Goal: Transaction & Acquisition: Purchase product/service

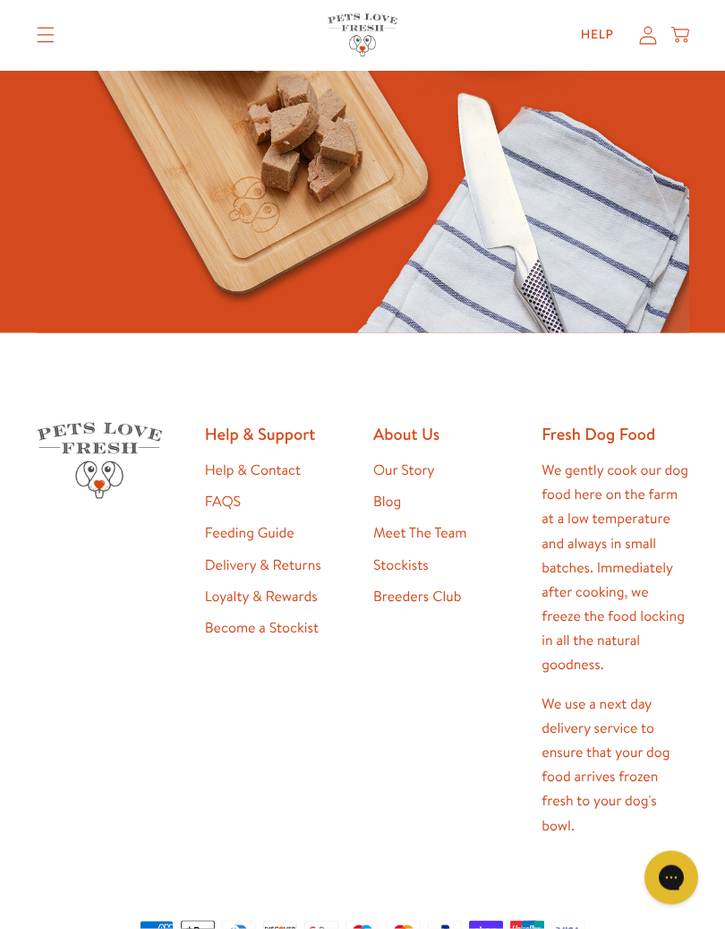
scroll to position [4160, 0]
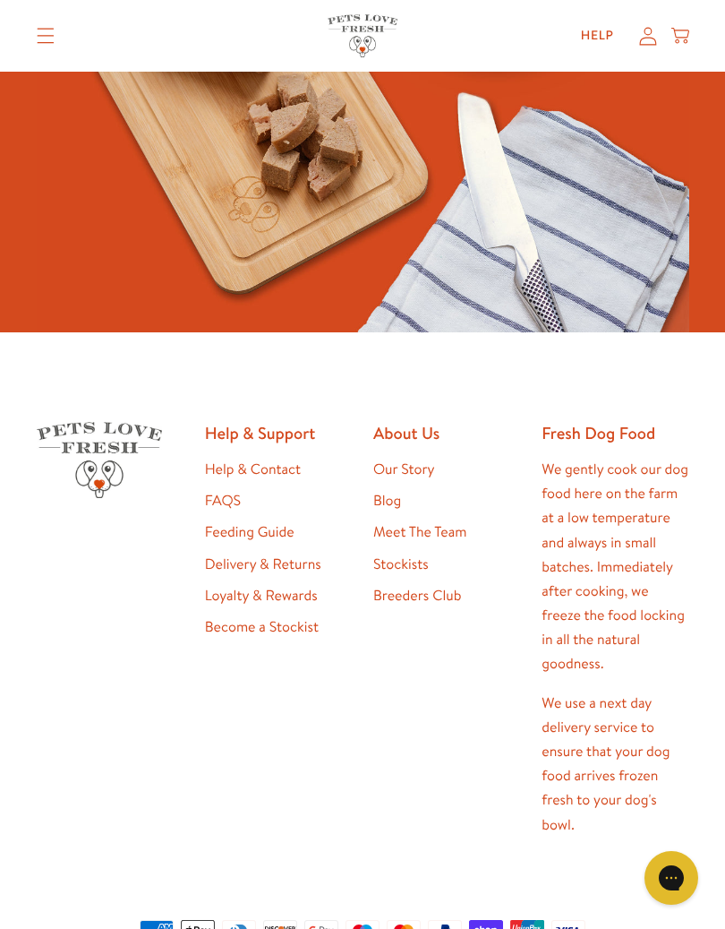
click at [278, 526] on link "Feeding Guide" at bounding box center [250, 532] width 90 height 20
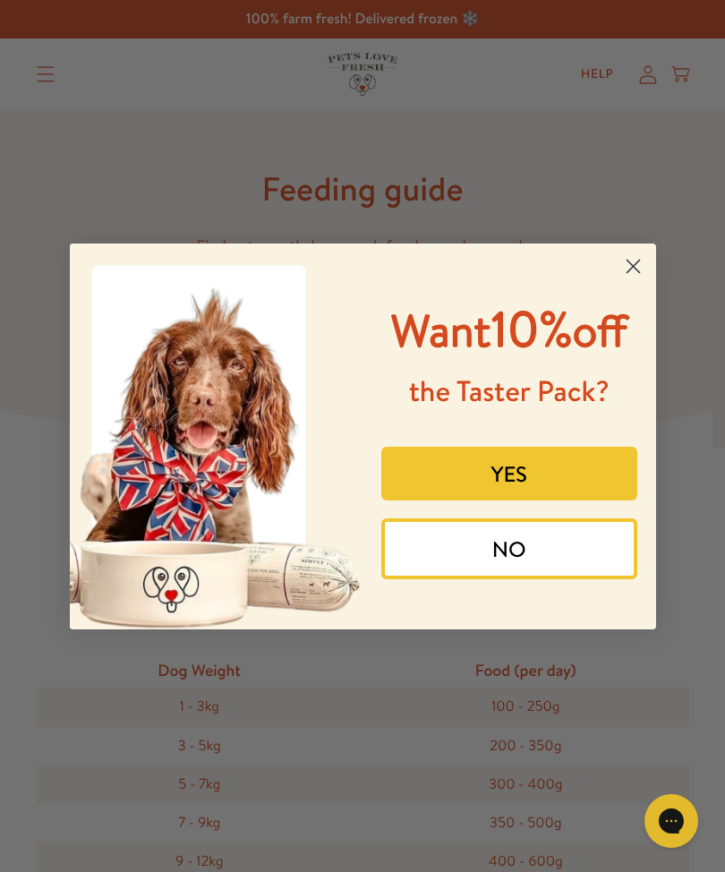
click at [637, 260] on icon "Close dialog" at bounding box center [633, 266] width 13 height 13
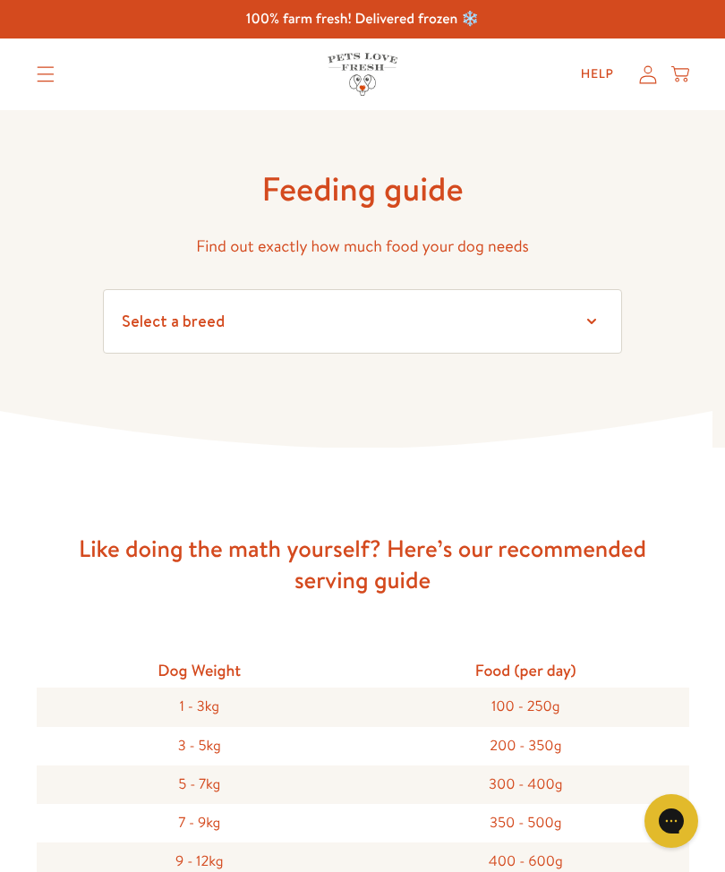
click at [57, 74] on summary "Translation missing: en.sections.header.menu" at bounding box center [45, 74] width 47 height 45
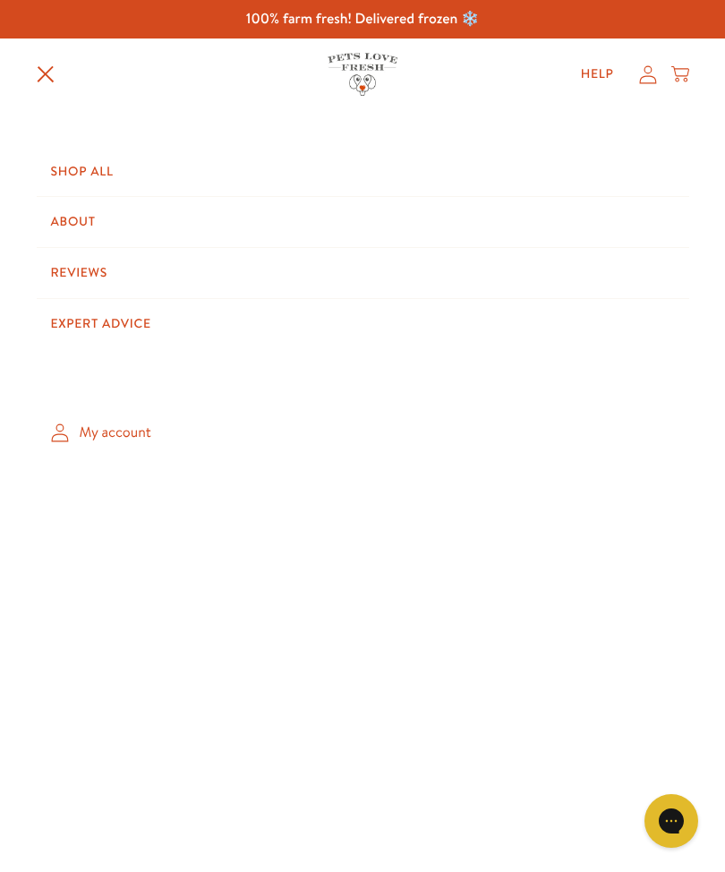
click at [88, 176] on link "Shop All" at bounding box center [363, 172] width 653 height 50
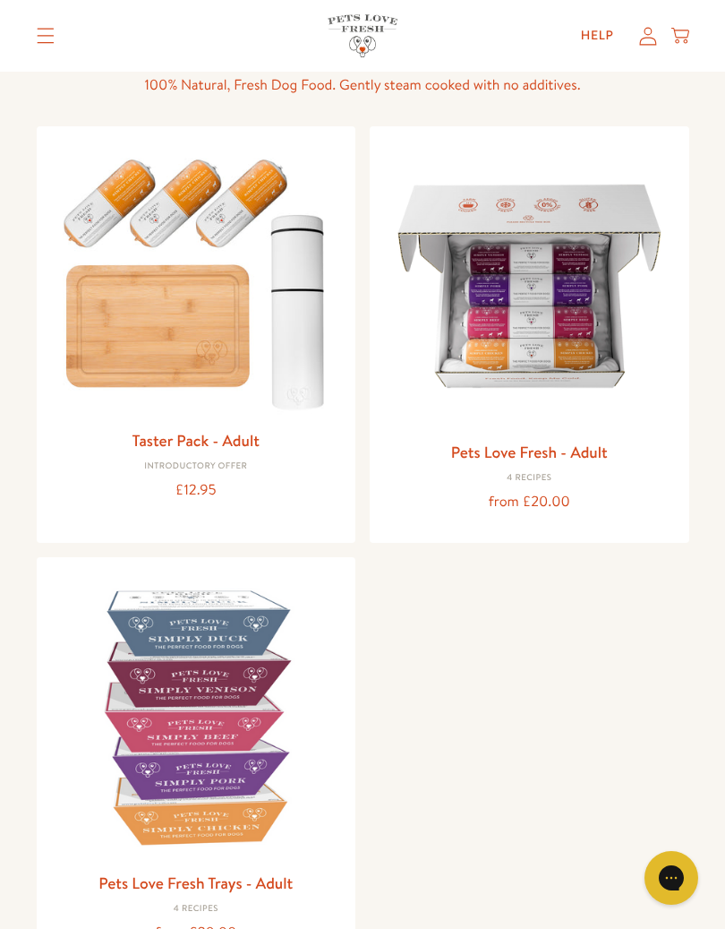
scroll to position [150, 0]
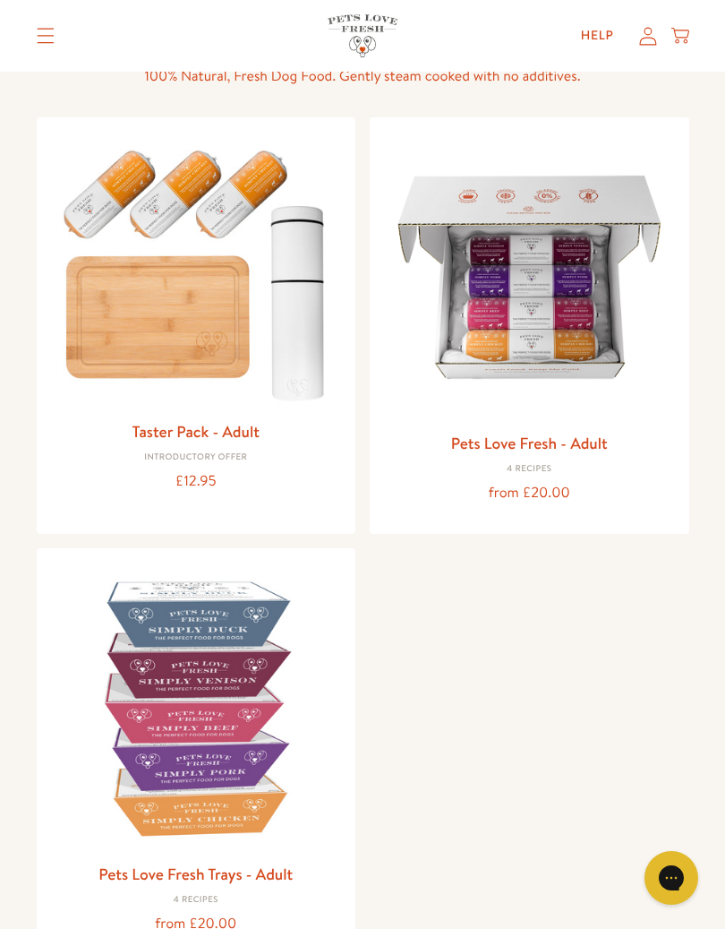
click at [184, 216] on img at bounding box center [196, 271] width 291 height 279
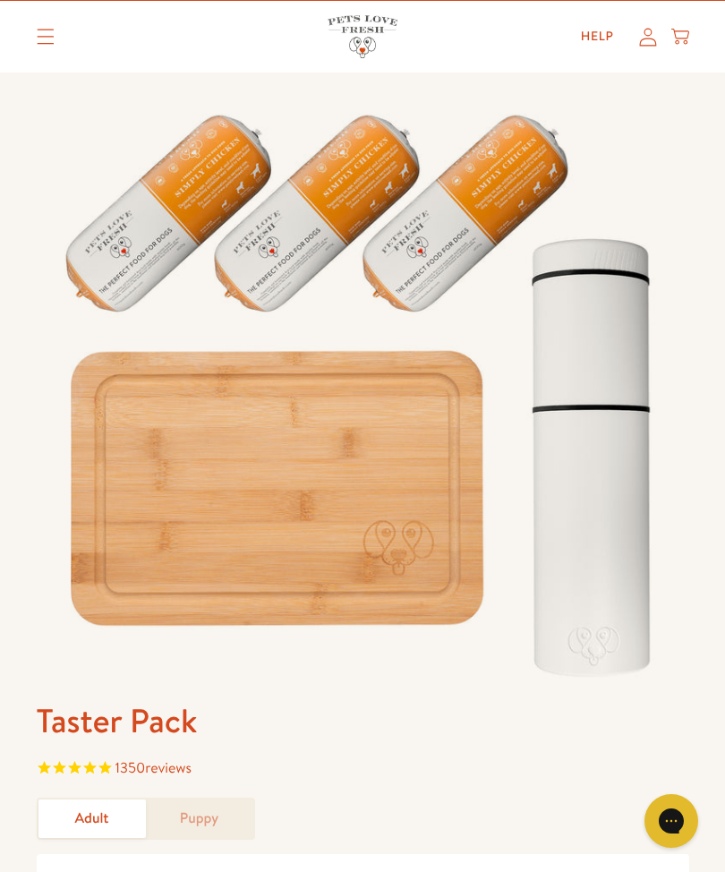
scroll to position [35, 0]
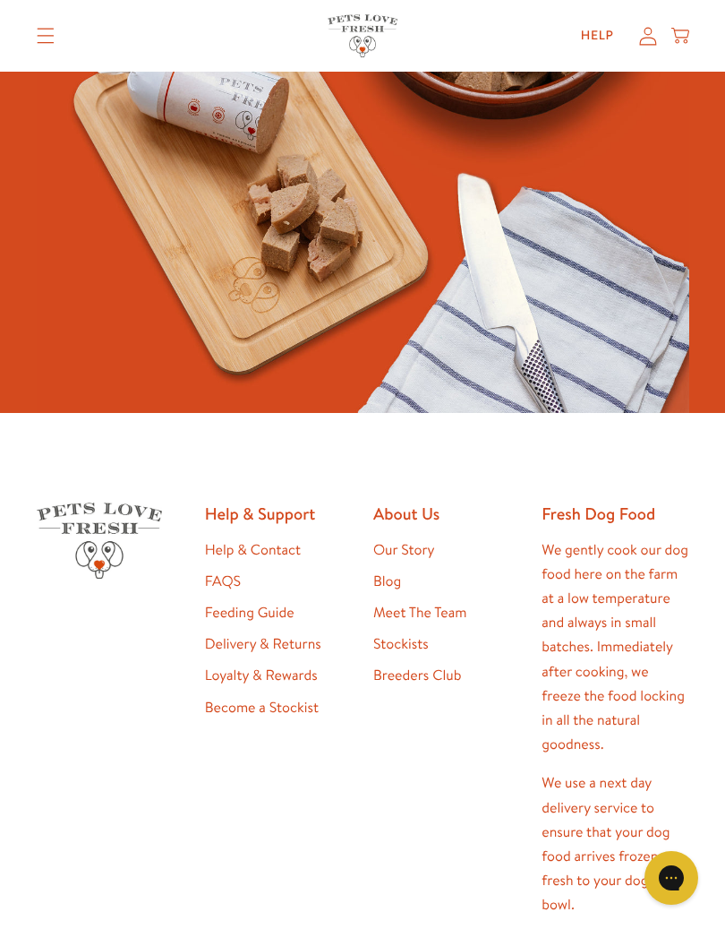
scroll to position [1571, 0]
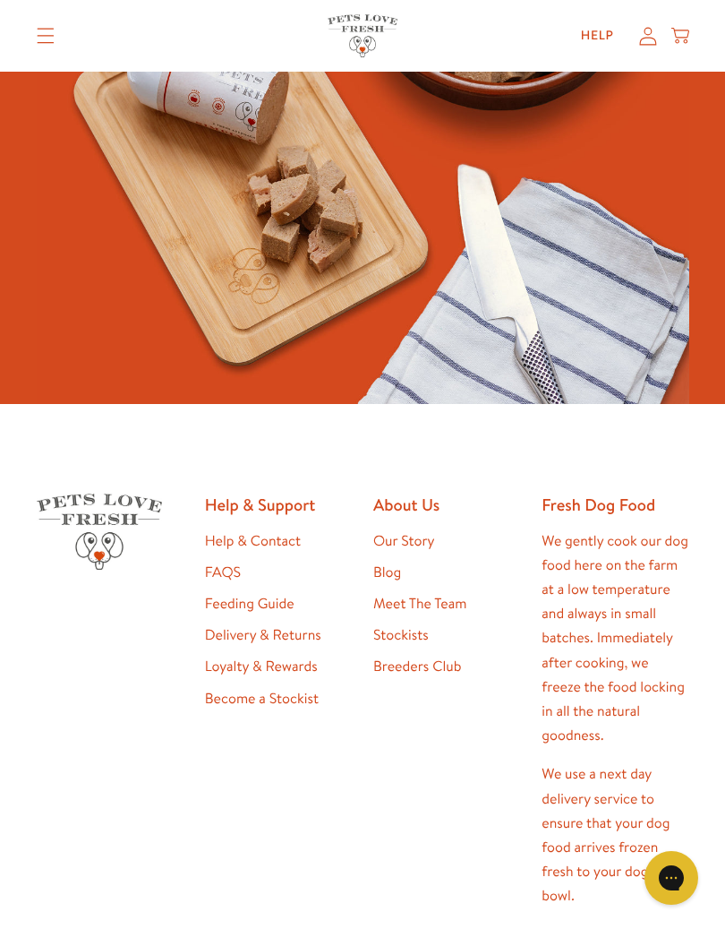
click at [298, 661] on link "Loyalty & Rewards" at bounding box center [261, 666] width 113 height 20
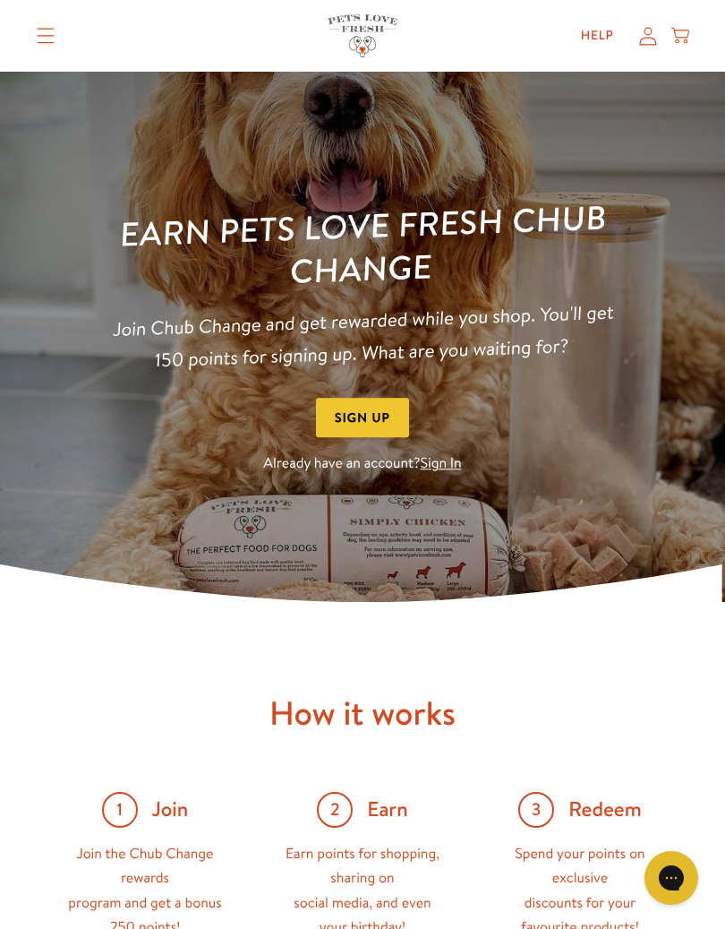
scroll to position [54, 0]
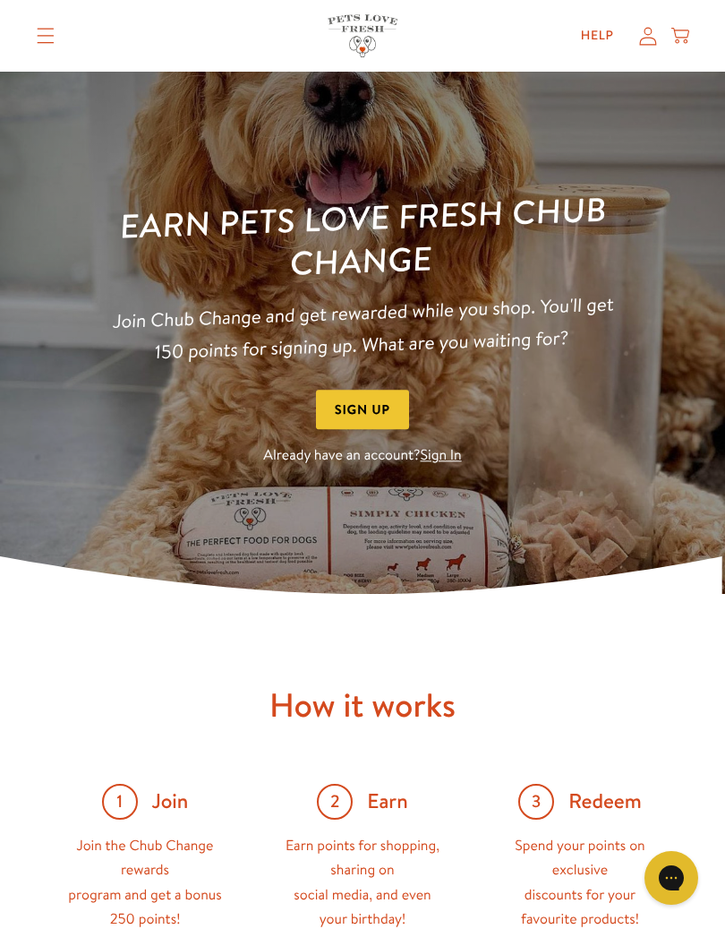
click at [442, 457] on link "Sign In" at bounding box center [441, 456] width 41 height 20
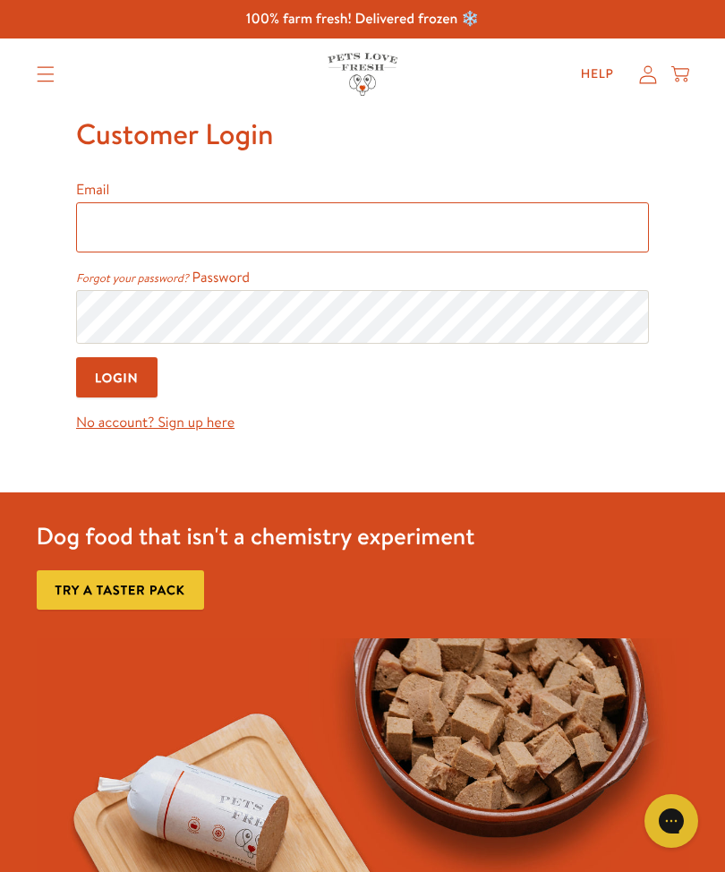
click at [204, 236] on input "Email" at bounding box center [362, 227] width 573 height 50
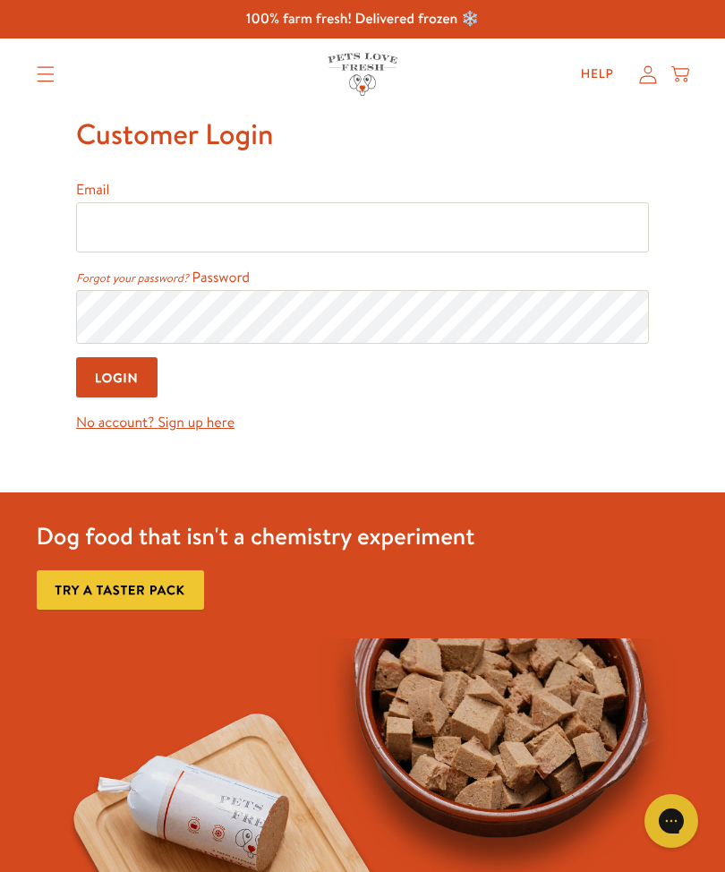
type input "chrisharwood52@gmail.com"
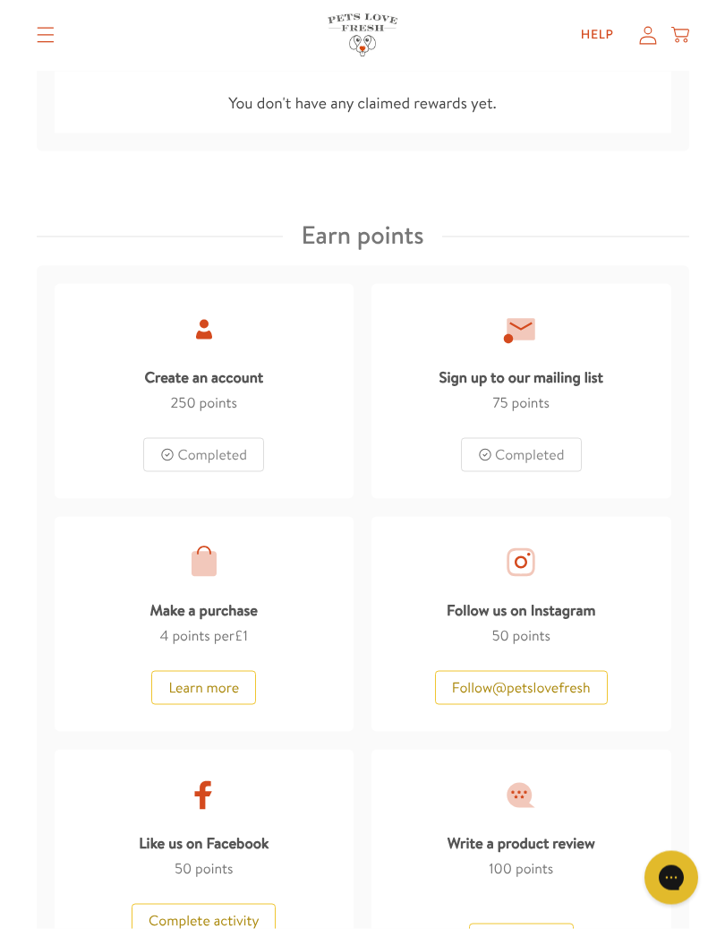
scroll to position [791, 0]
click at [210, 684] on button "Learn more" at bounding box center [203, 687] width 105 height 34
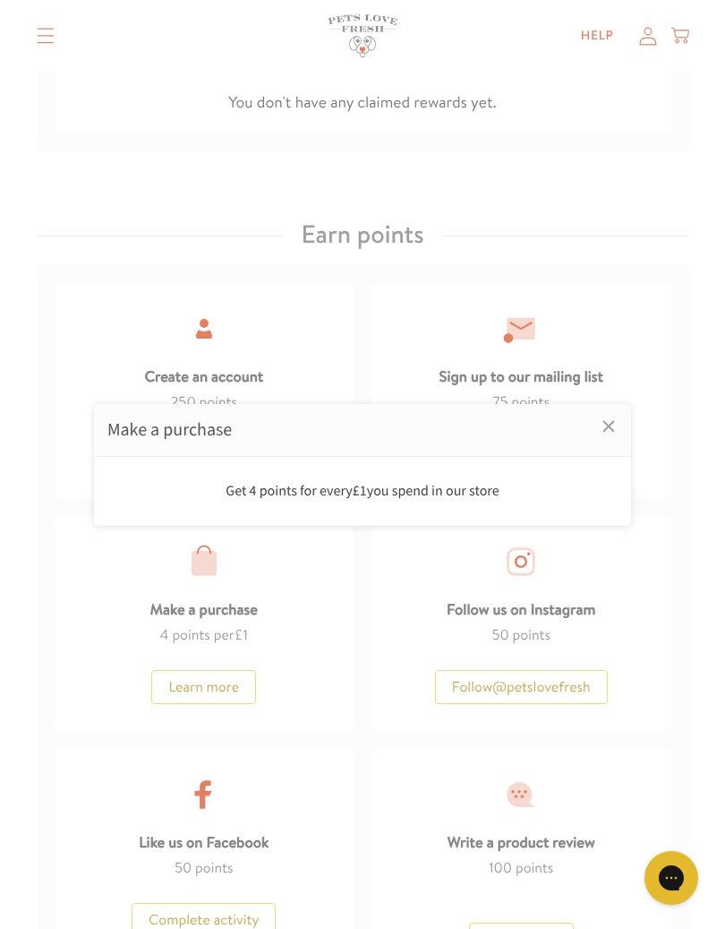
click at [608, 426] on link "×" at bounding box center [609, 425] width 45 height 45
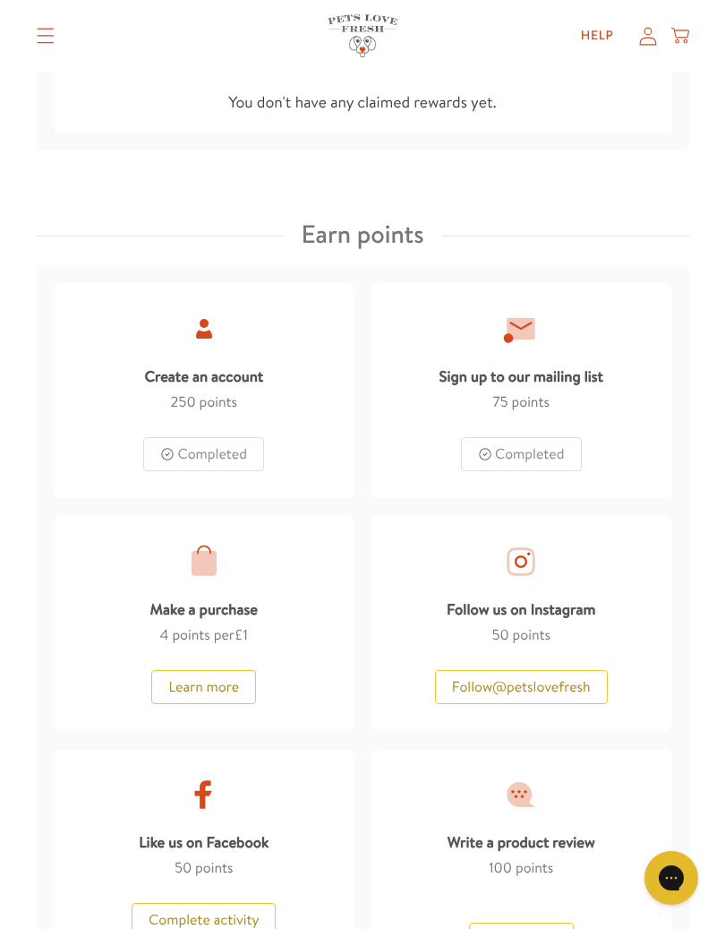
click at [47, 47] on summary "Translation missing: en.sections.header.menu" at bounding box center [45, 35] width 47 height 45
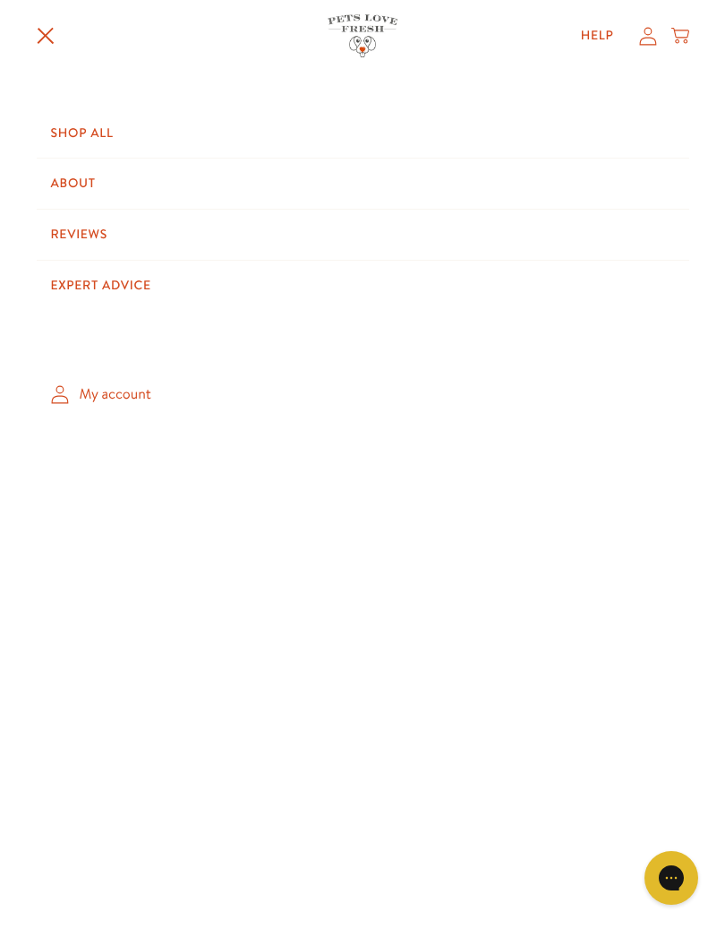
click at [91, 135] on link "Shop All" at bounding box center [363, 133] width 653 height 50
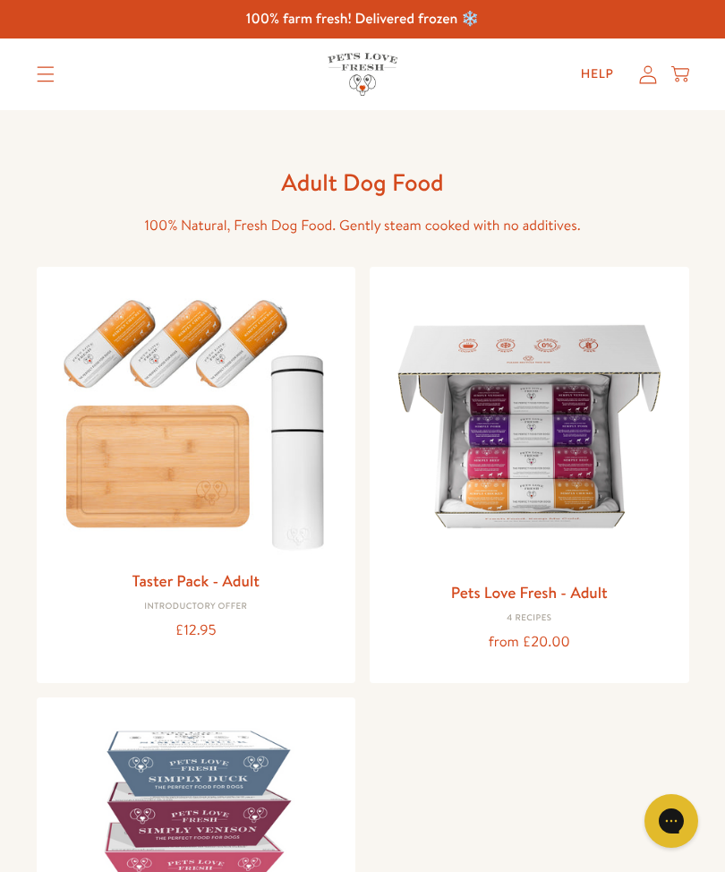
click at [51, 79] on icon "Translation missing: en.sections.header.menu" at bounding box center [46, 74] width 18 height 16
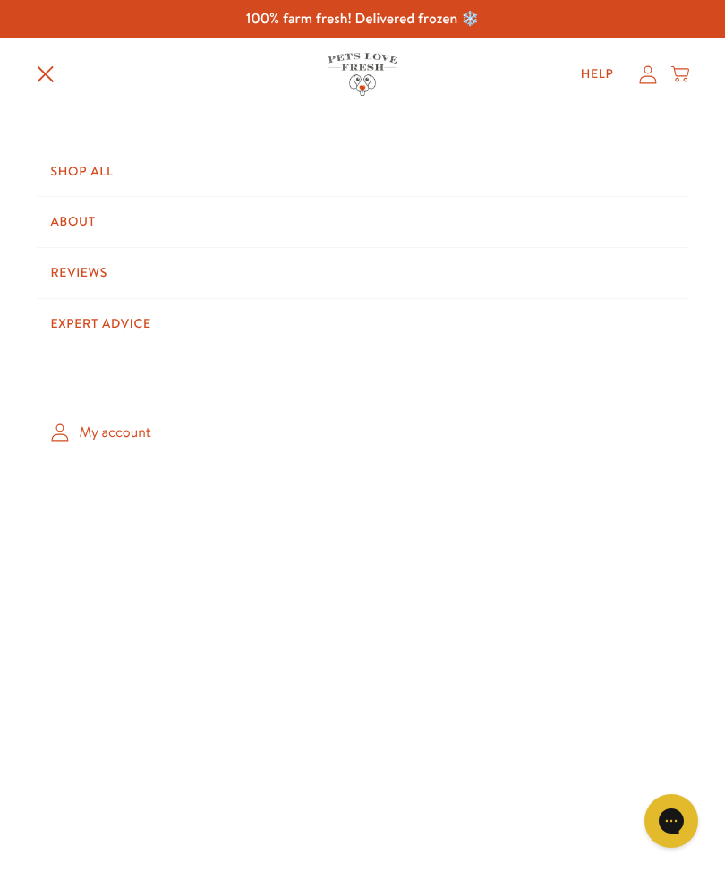
click at [51, 66] on icon "Translation missing: en.sections.header.menu" at bounding box center [46, 74] width 18 height 18
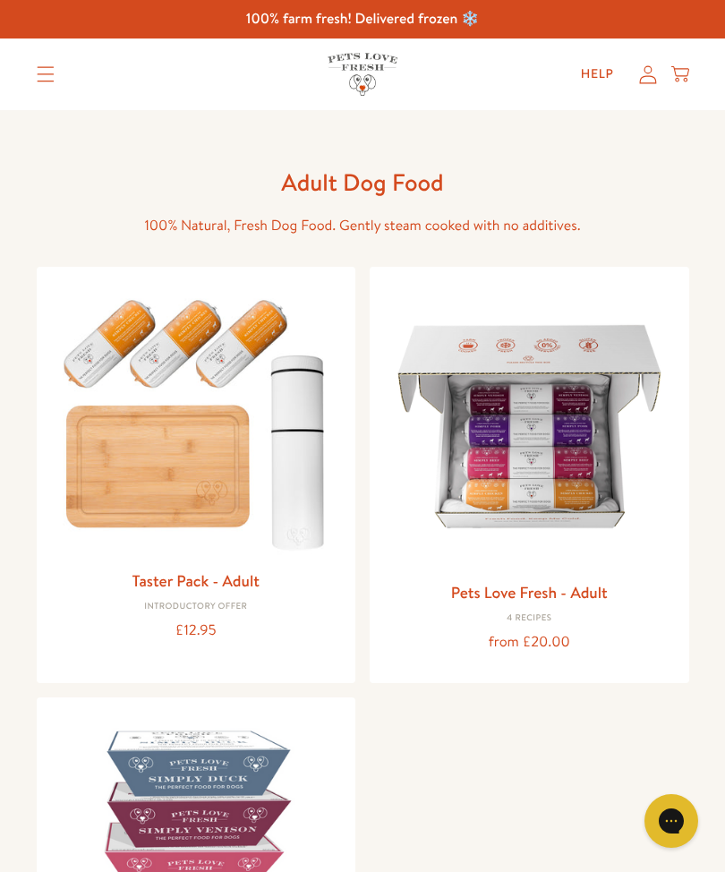
click at [648, 77] on icon at bounding box center [648, 74] width 18 height 19
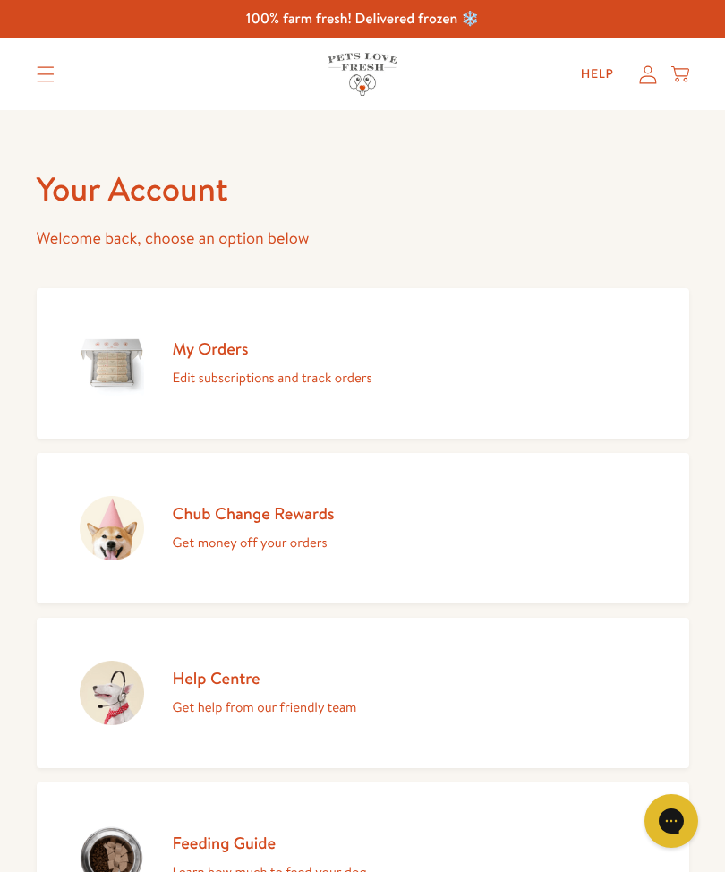
click at [46, 74] on icon "Translation missing: en.sections.header.menu" at bounding box center [45, 74] width 17 height 15
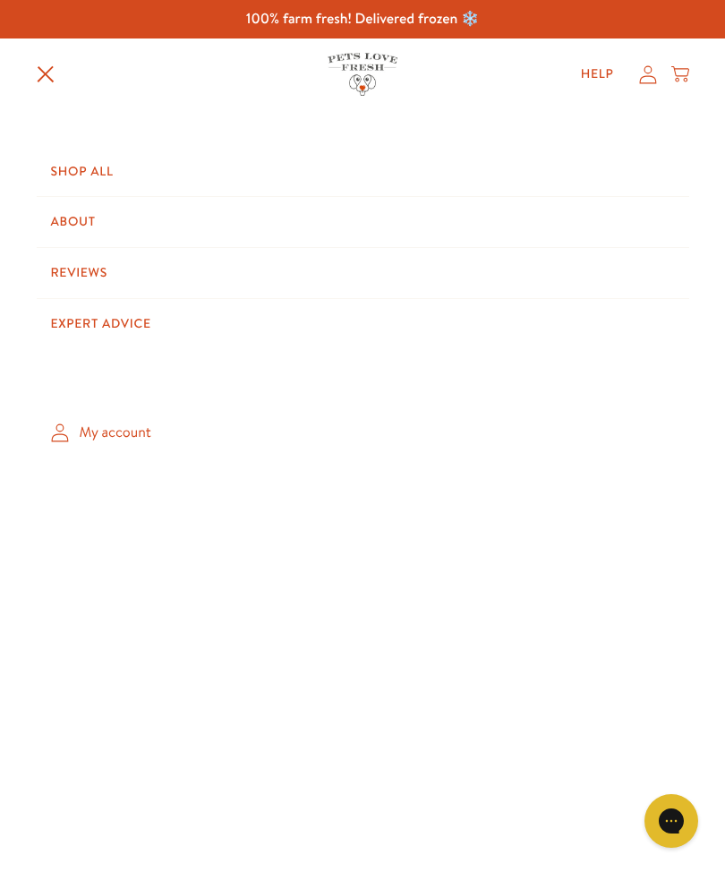
click at [85, 224] on link "About" at bounding box center [363, 222] width 653 height 50
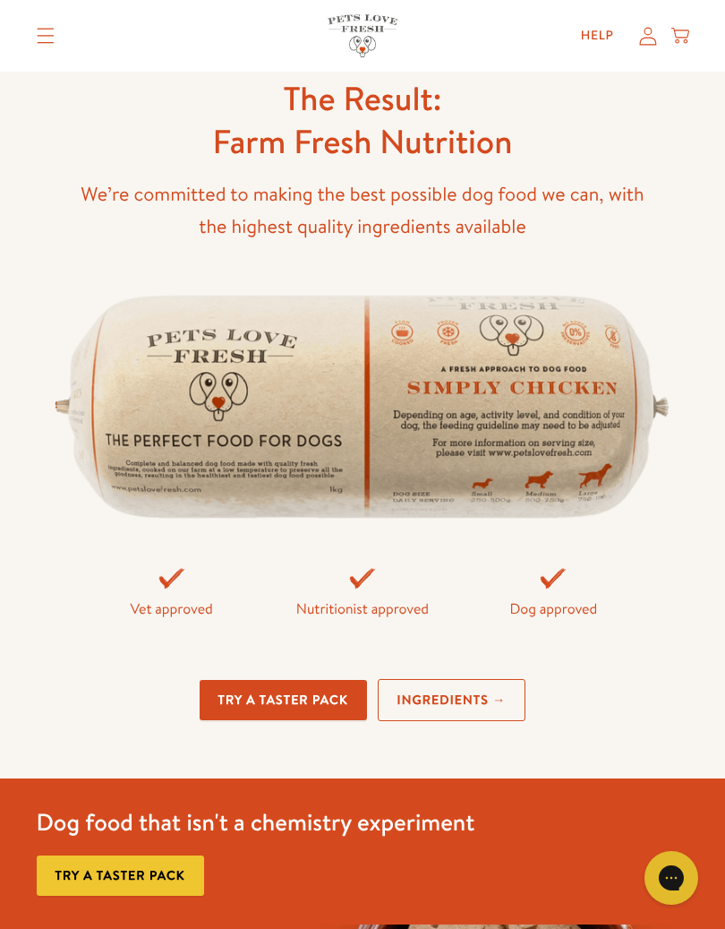
scroll to position [4761, 0]
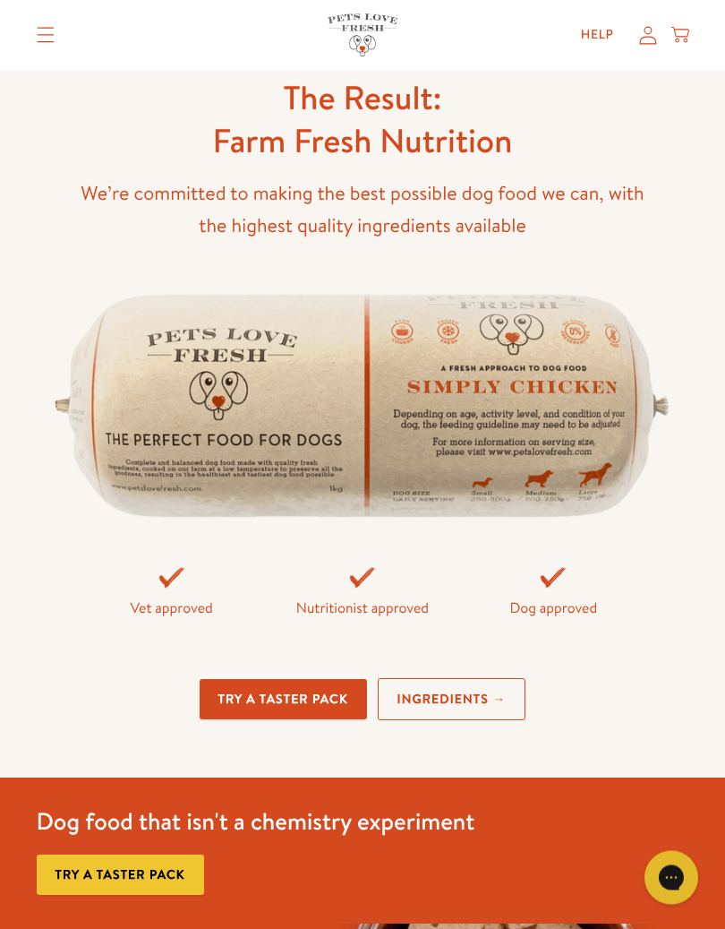
click at [484, 421] on img at bounding box center [363, 405] width 653 height 268
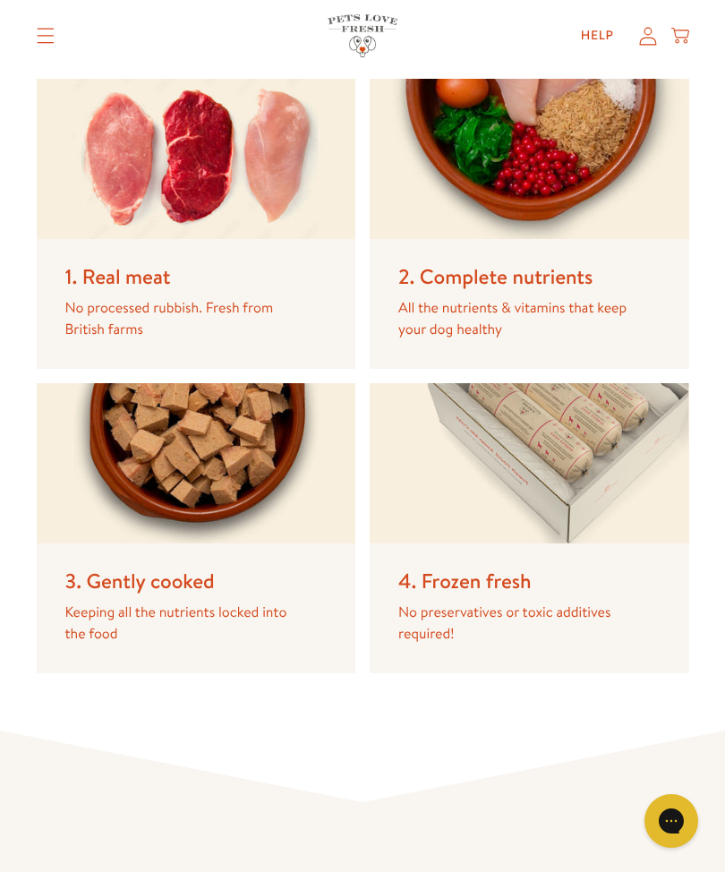
scroll to position [3969, 0]
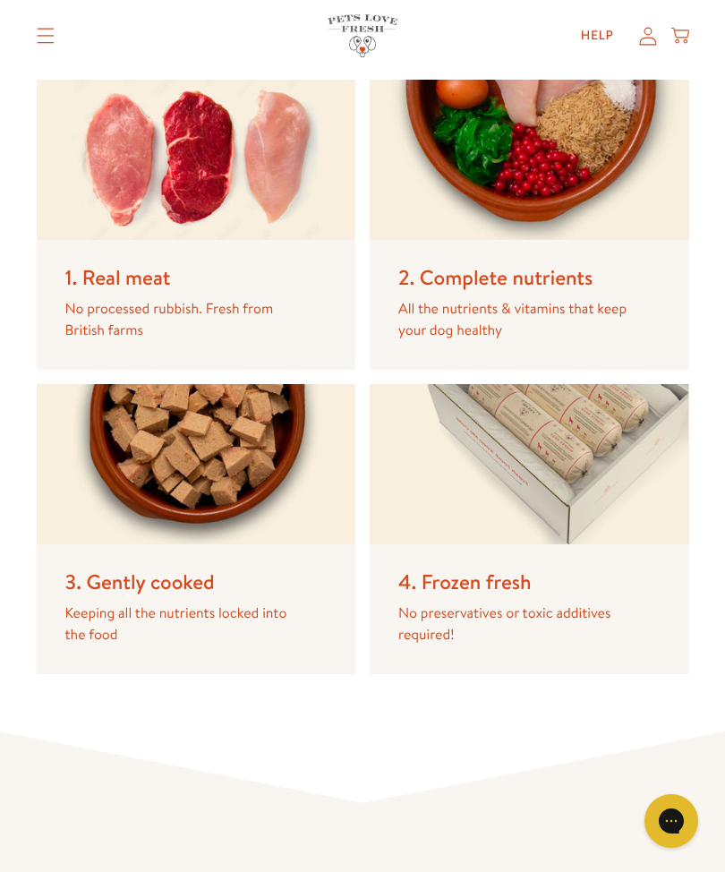
click at [37, 38] on icon "Translation missing: en.sections.header.menu" at bounding box center [46, 36] width 18 height 16
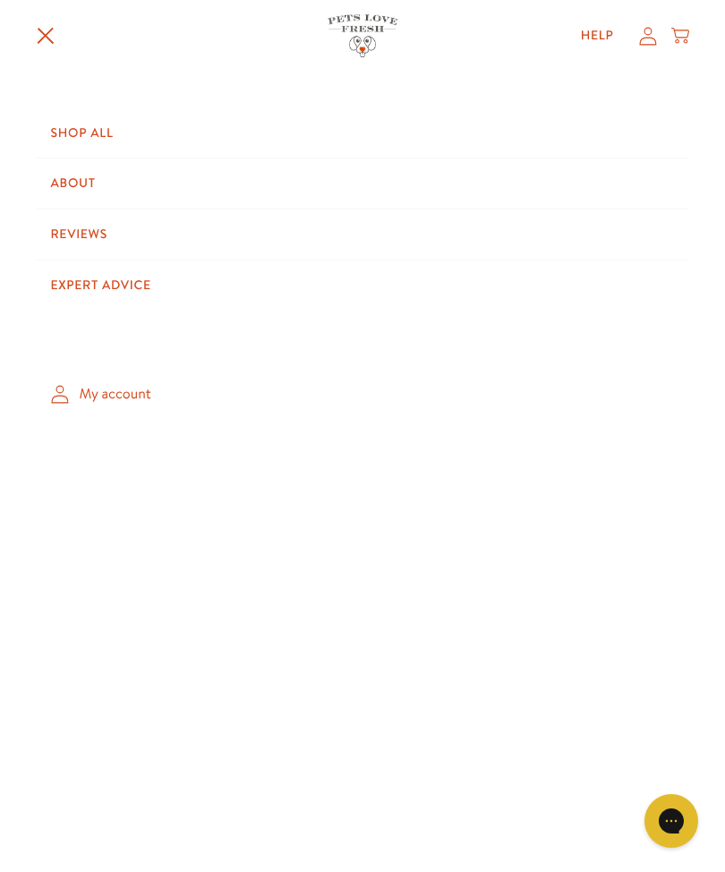
click at [77, 130] on link "Shop All" at bounding box center [363, 133] width 653 height 50
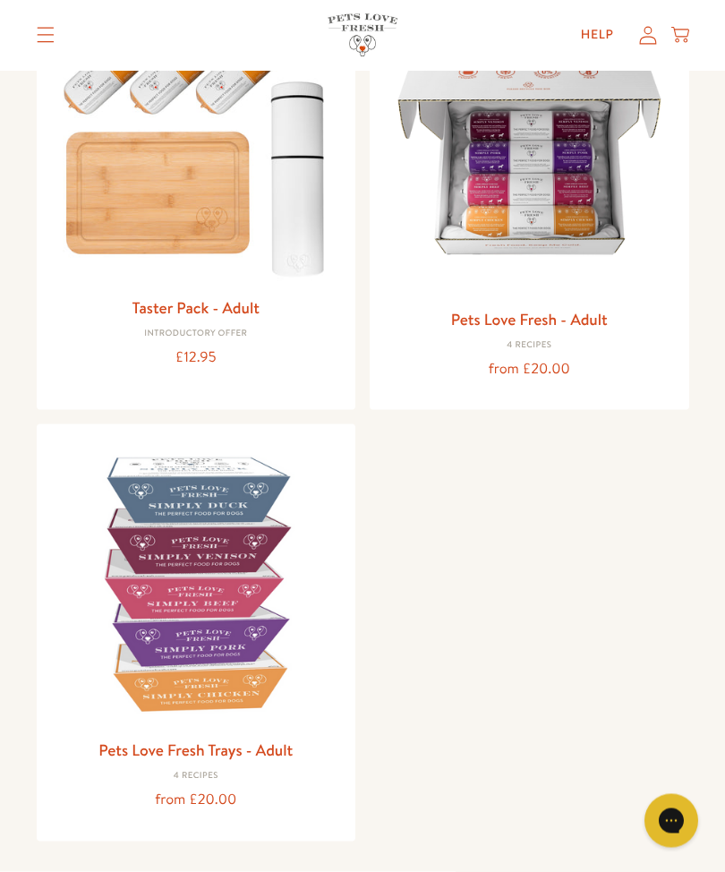
scroll to position [213, 0]
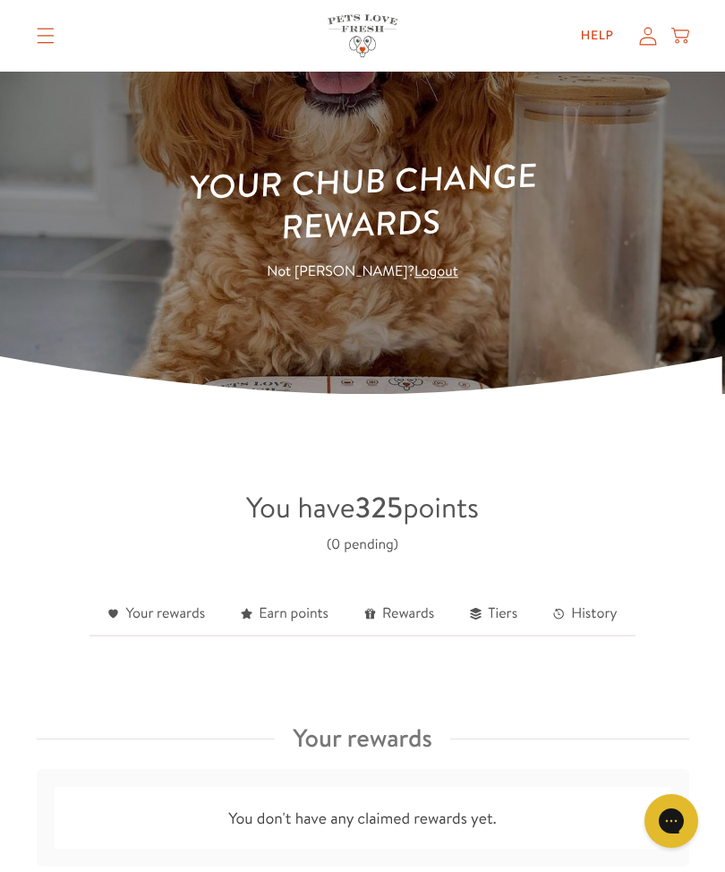
scroll to position [71, 0]
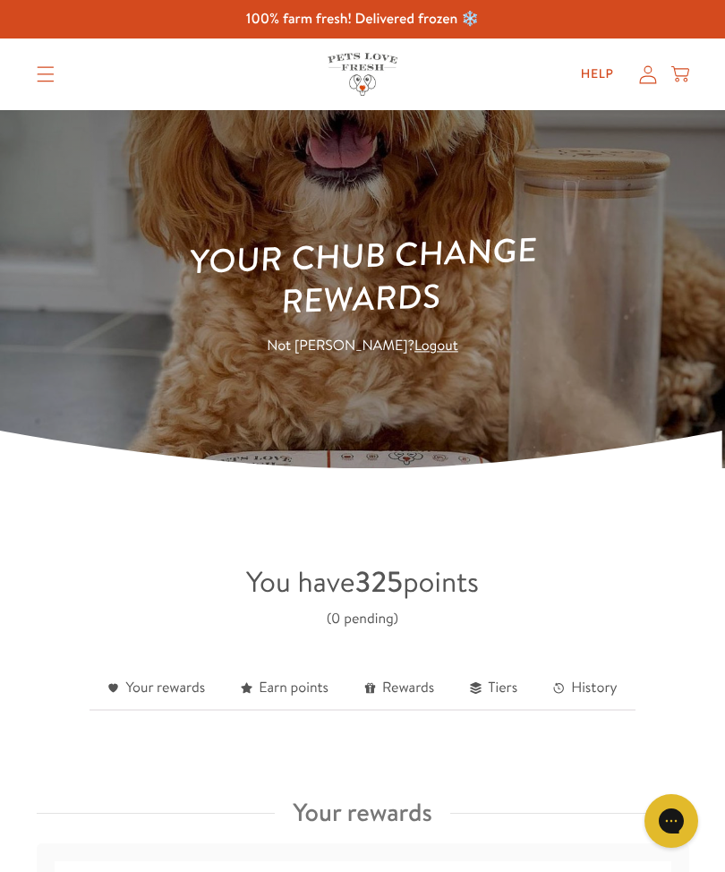
click at [582, 681] on link "History" at bounding box center [584, 689] width 99 height 44
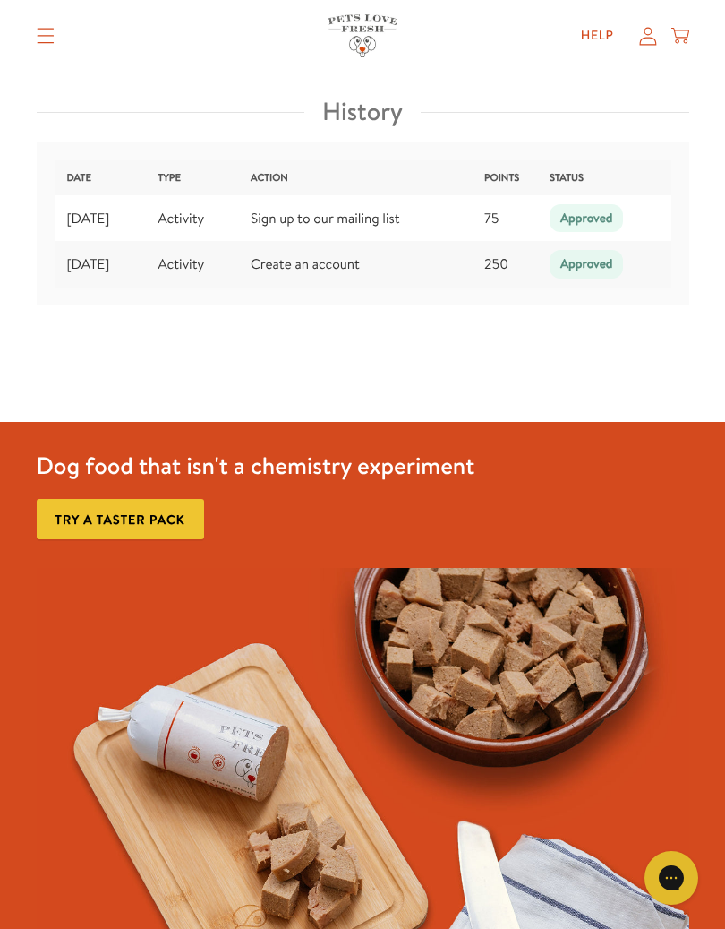
scroll to position [3121, 0]
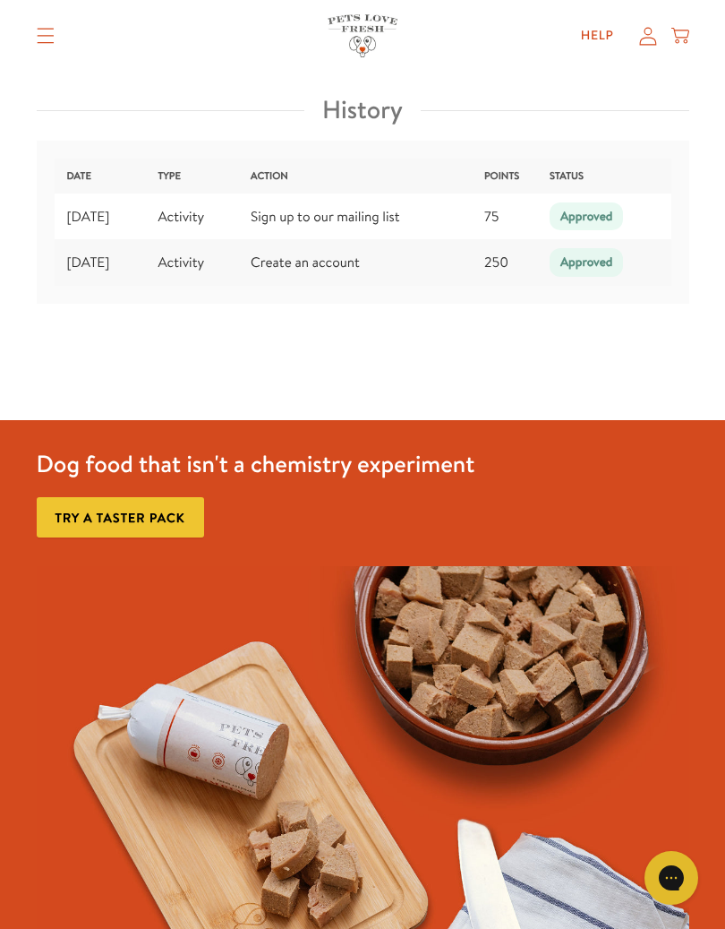
click at [159, 510] on link "Try a taster pack" at bounding box center [120, 517] width 167 height 40
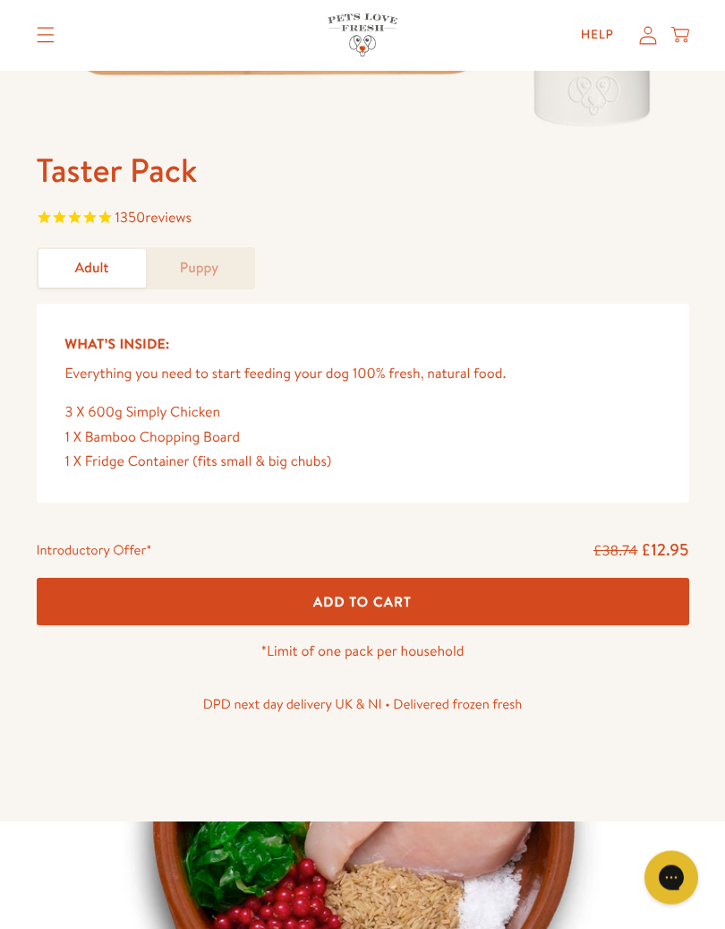
scroll to position [592, 0]
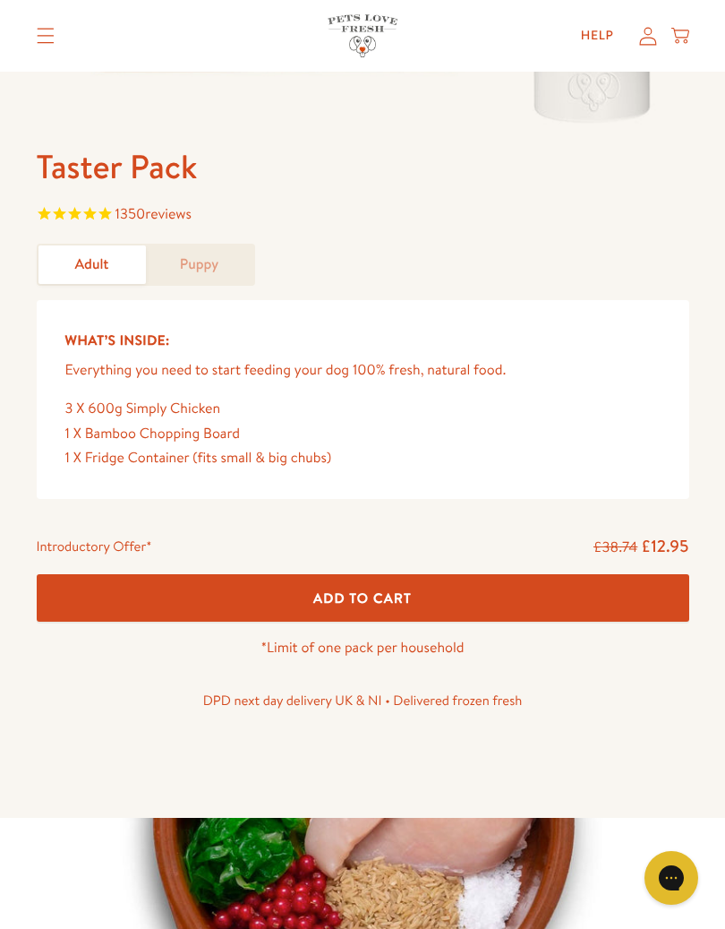
click at [359, 591] on span "Add To Cart" at bounding box center [362, 597] width 99 height 19
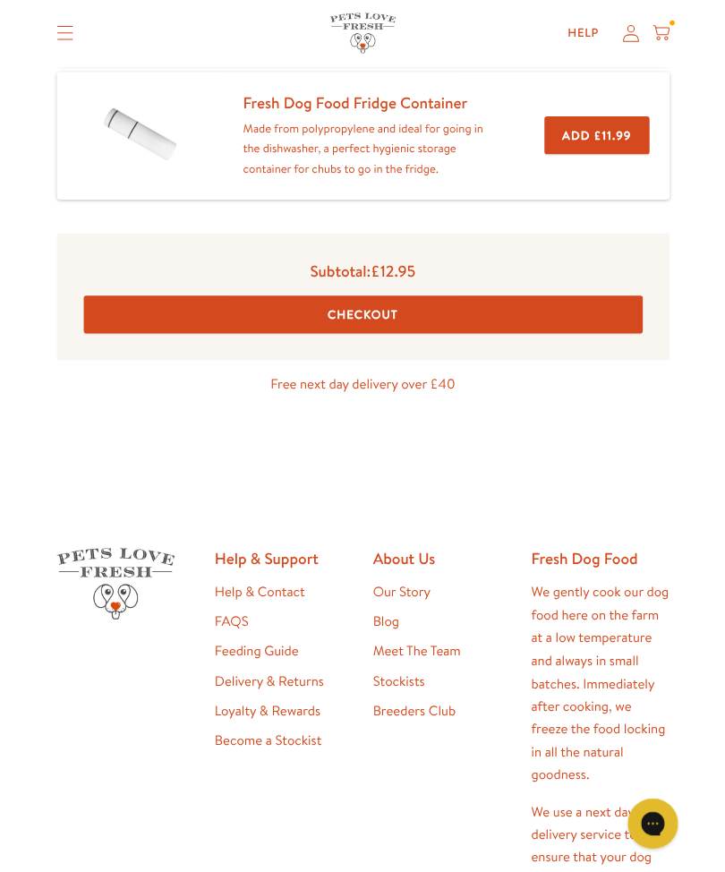
scroll to position [632, 0]
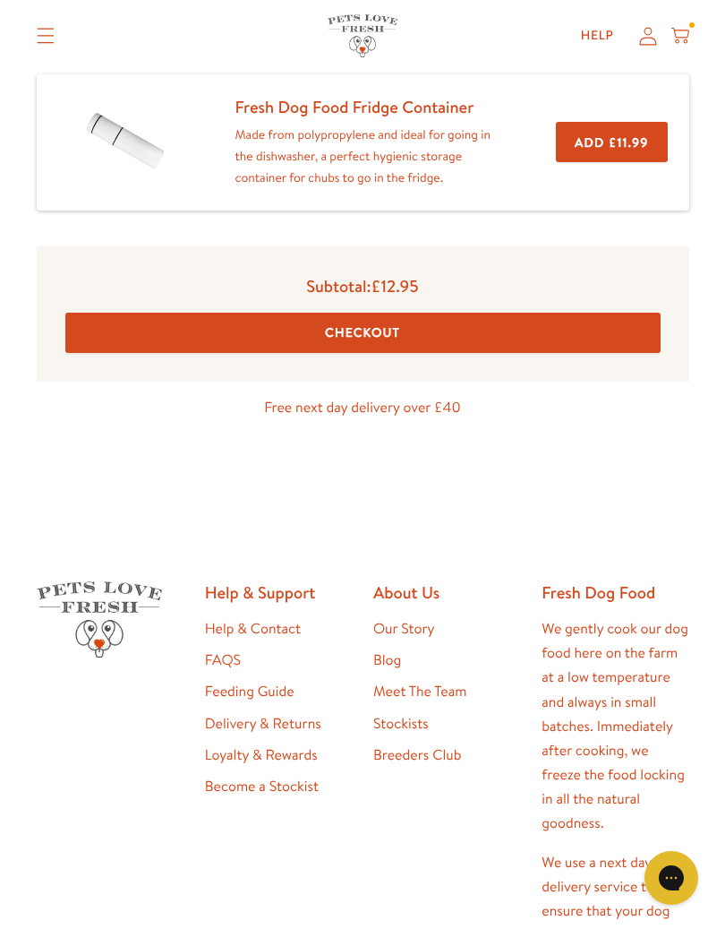
click at [381, 328] on button "Checkout" at bounding box center [362, 333] width 595 height 40
